Goal: Find specific page/section: Find specific page/section

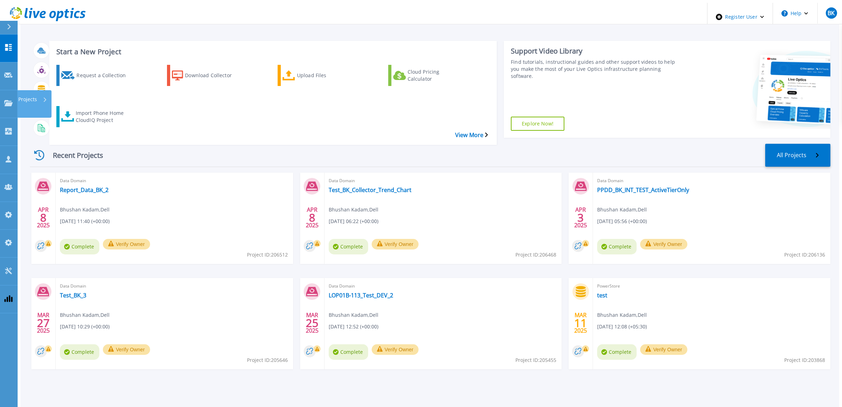
click at [33, 90] on p "Projects" at bounding box center [27, 99] width 19 height 18
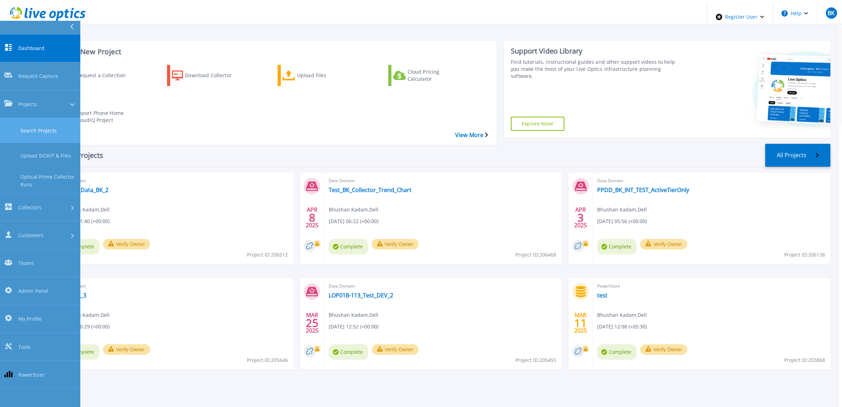
click at [41, 118] on link "Search Projects" at bounding box center [40, 130] width 80 height 25
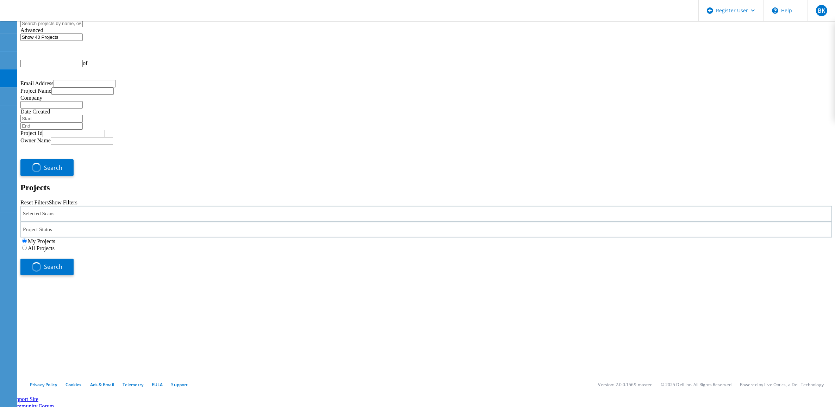
type input "1"
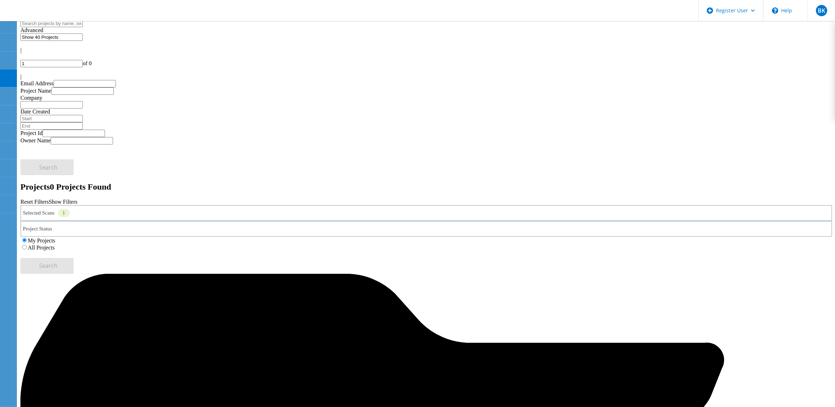
click at [55, 244] on label "All Projects" at bounding box center [41, 247] width 27 height 6
click at [27, 245] on input "All Projects" at bounding box center [24, 247] width 5 height 5
click at [74, 258] on button "Search" at bounding box center [46, 266] width 53 height 16
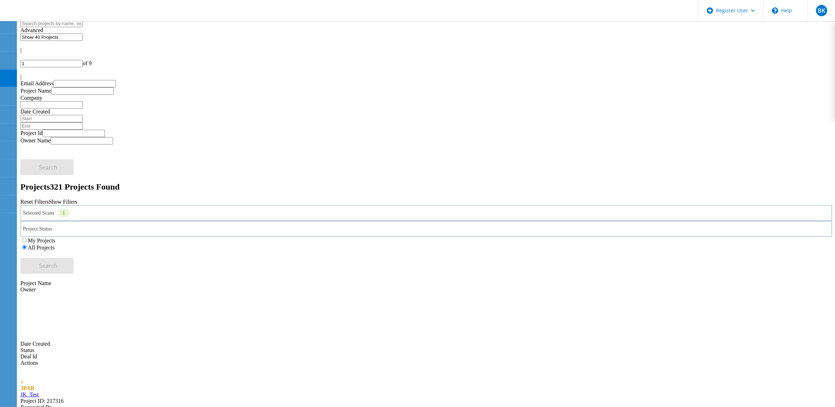
click at [39, 391] on link "JK_Test" at bounding box center [29, 394] width 18 height 6
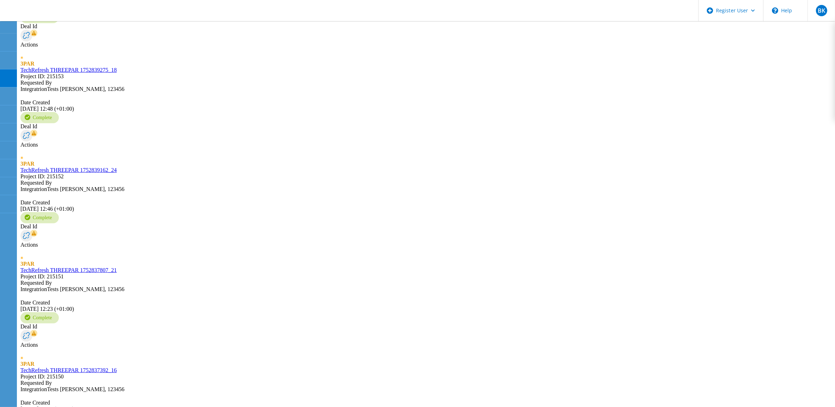
scroll to position [749, 0]
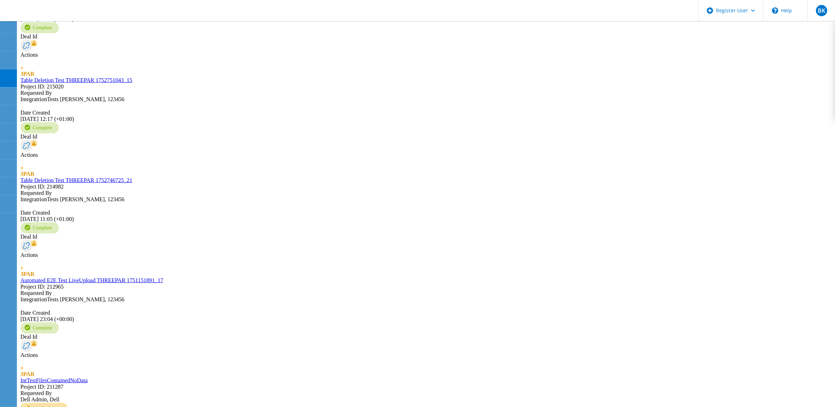
scroll to position [957, 0]
